Goal: Task Accomplishment & Management: Manage account settings

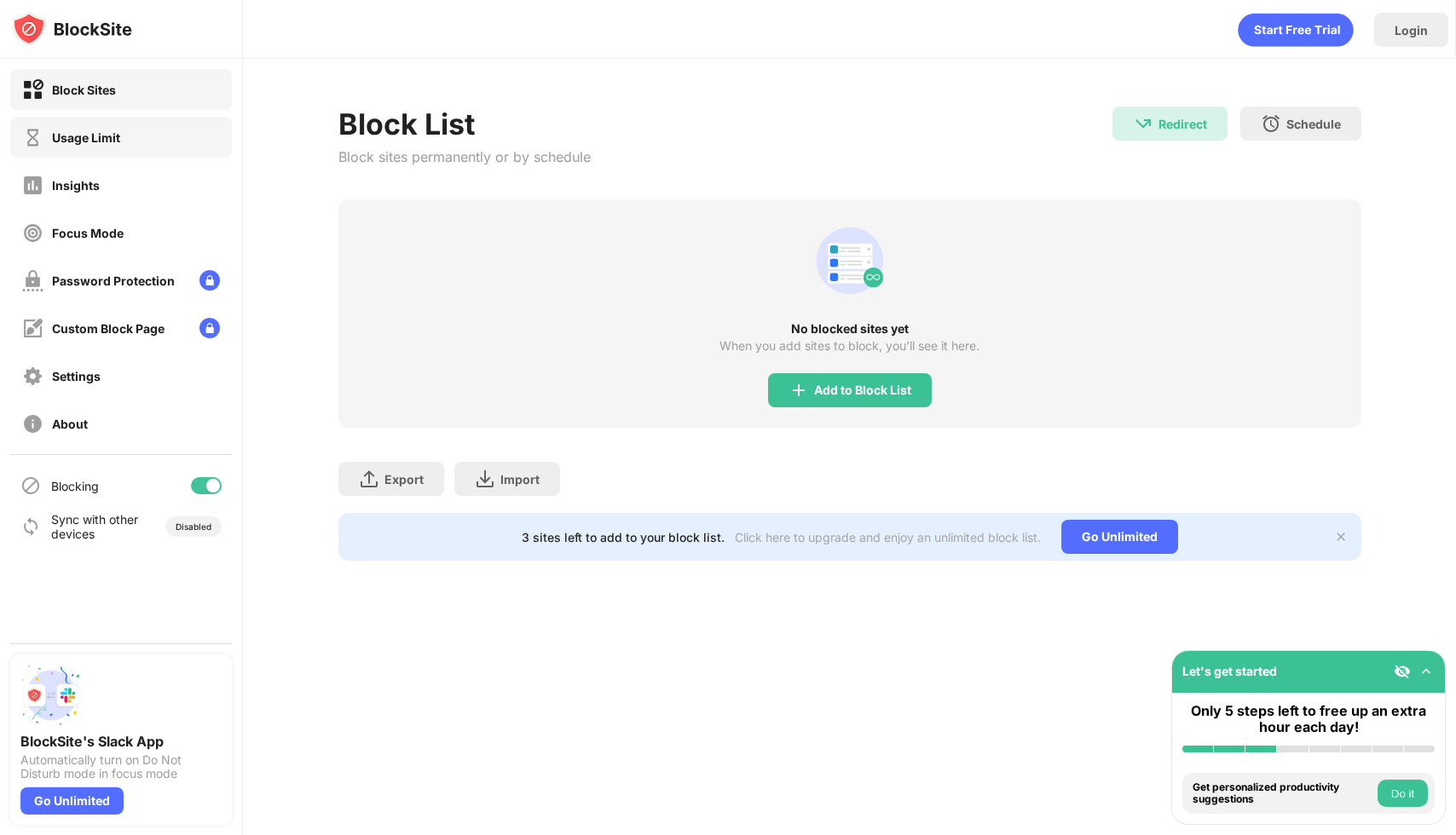
click at [114, 118] on div "Usage Limit" at bounding box center [121, 137] width 222 height 41
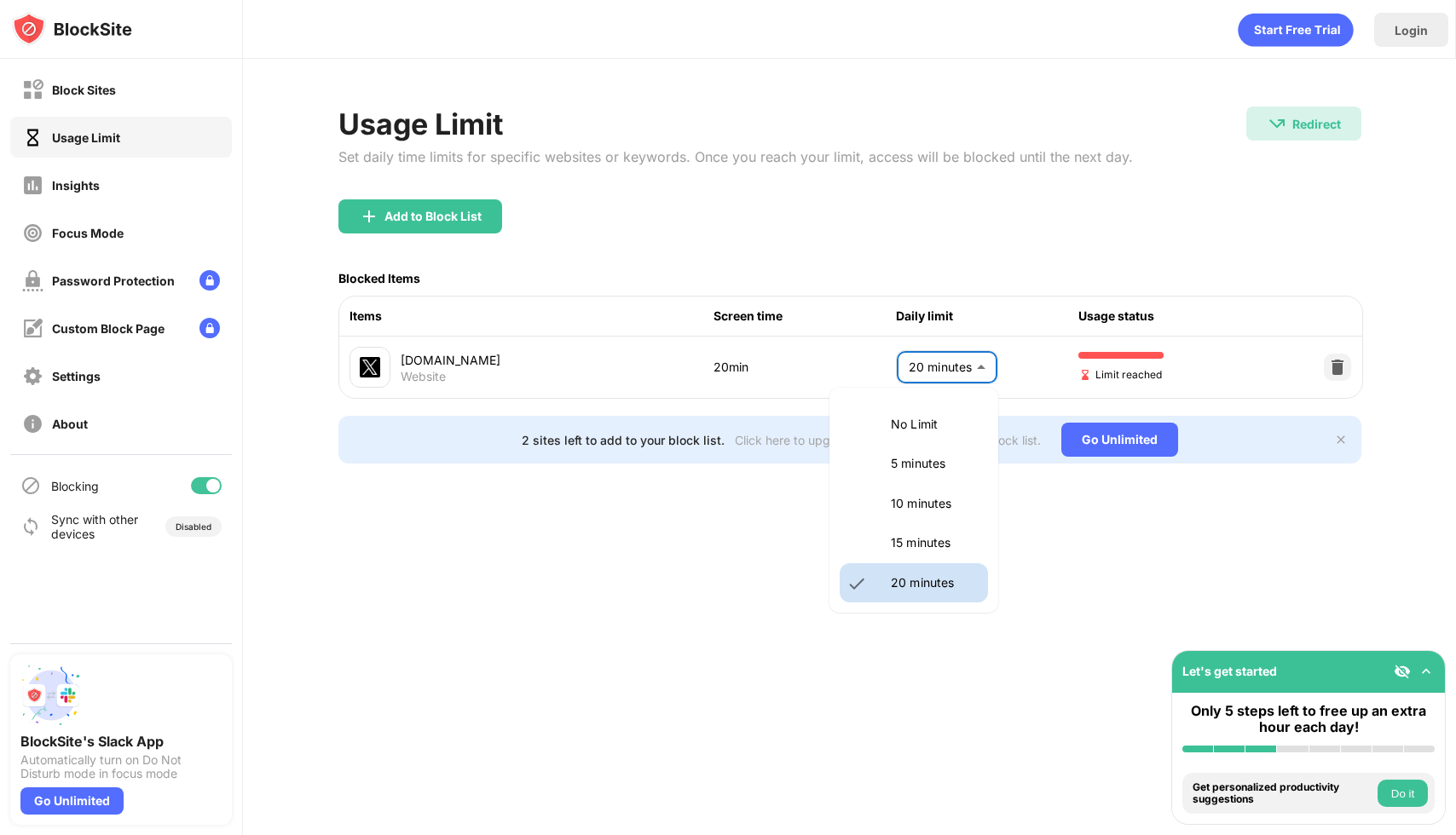
click at [989, 367] on body "Block Sites Usage Limit Insights Focus Mode Password Protection Custom Block Pa…" at bounding box center [728, 417] width 1456 height 835
click at [947, 537] on p "15 minutes" at bounding box center [935, 542] width 87 height 19
type input "**"
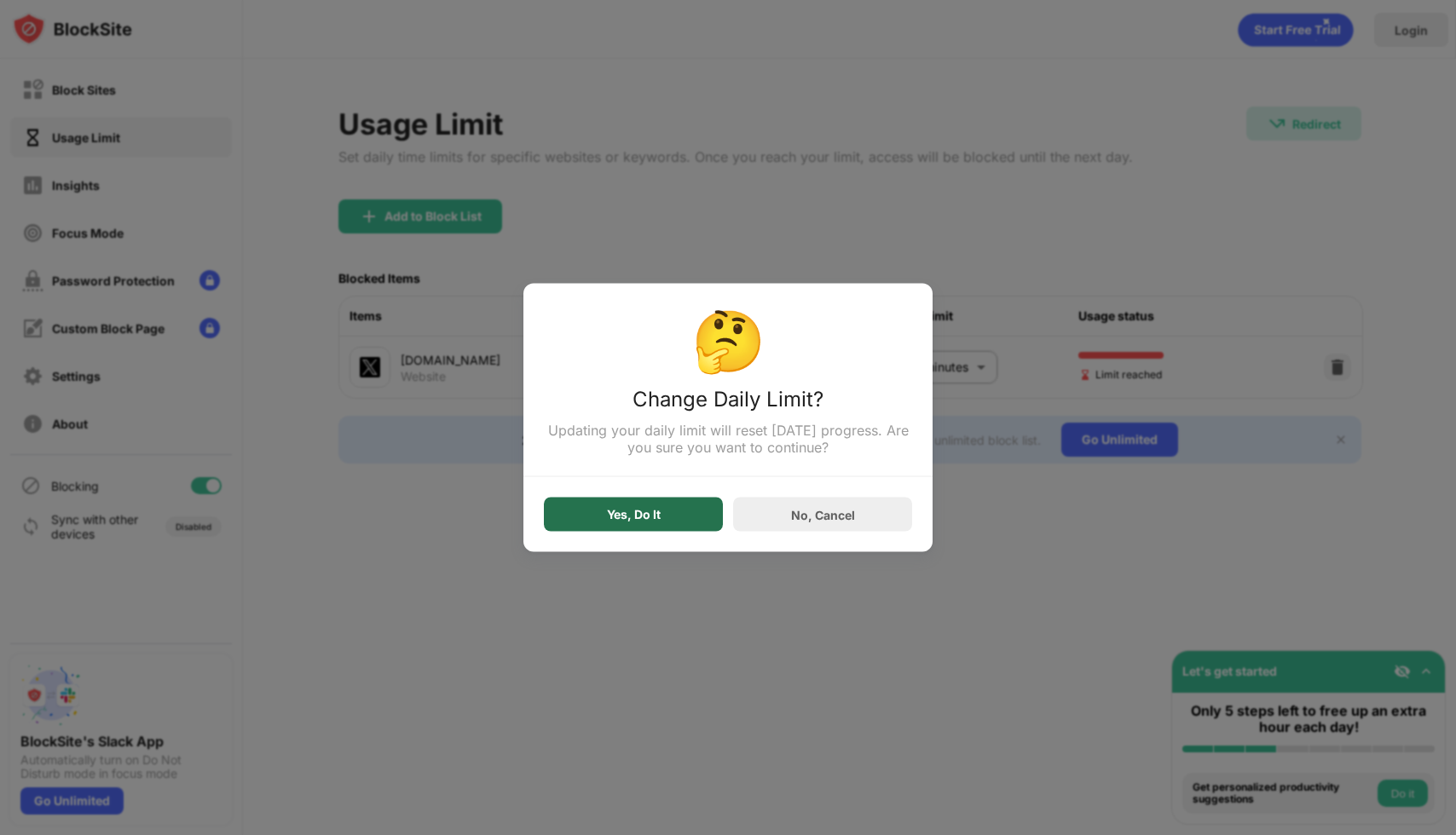
click at [676, 523] on div "Yes, Do It" at bounding box center [633, 515] width 179 height 34
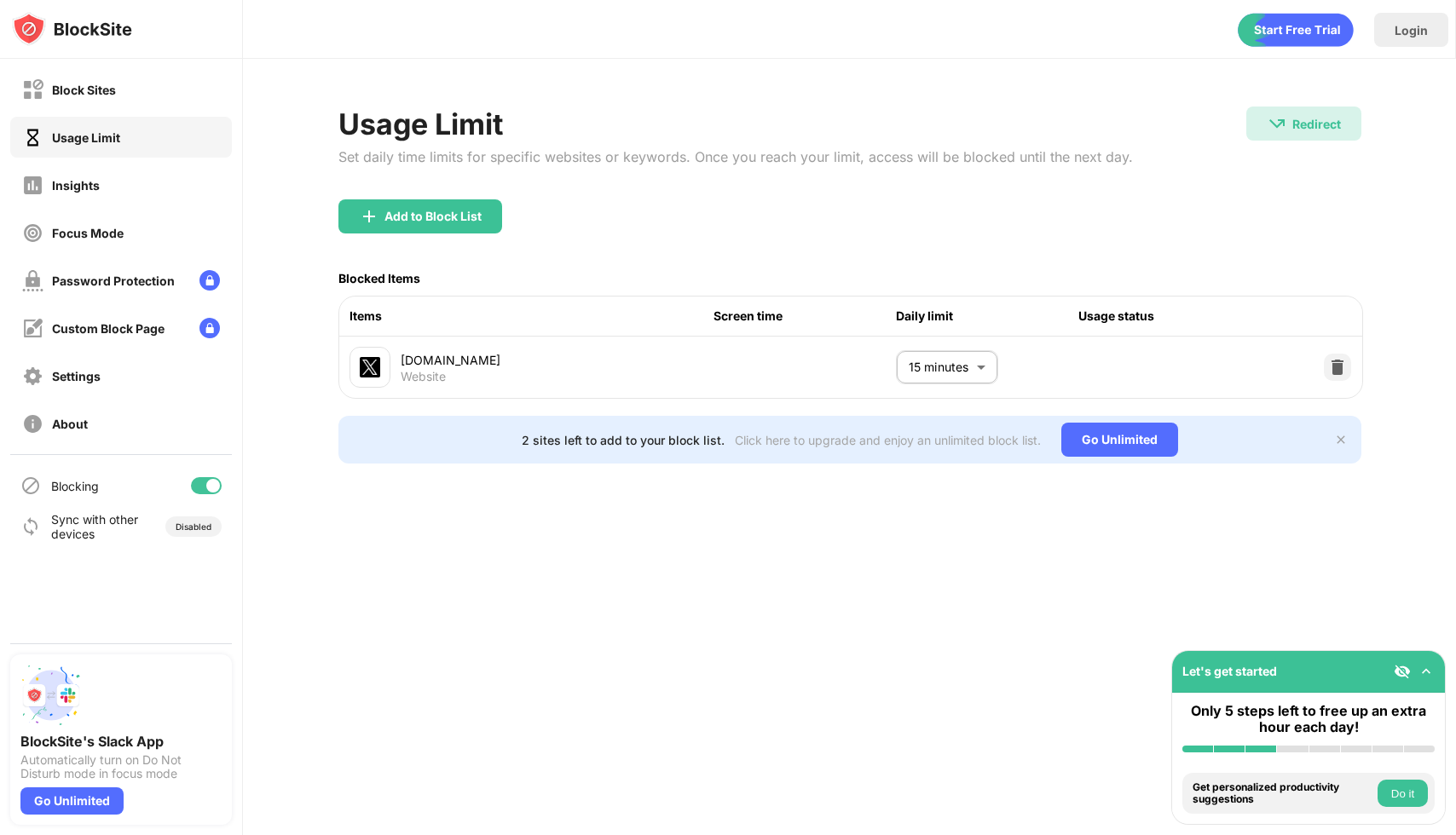
click at [1345, 443] on img at bounding box center [1341, 439] width 14 height 14
